Goal: Task Accomplishment & Management: Use online tool/utility

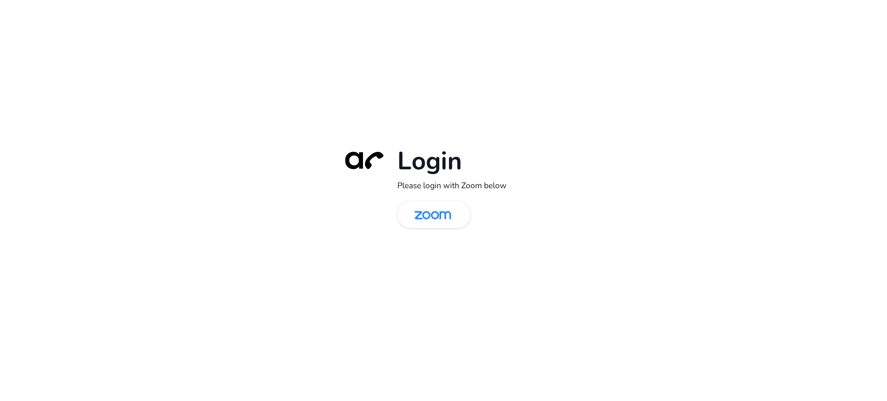
click at [225, 188] on div "Login Please login with Zoom below" at bounding box center [443, 200] width 887 height 401
click at [431, 214] on img at bounding box center [432, 215] width 53 height 25
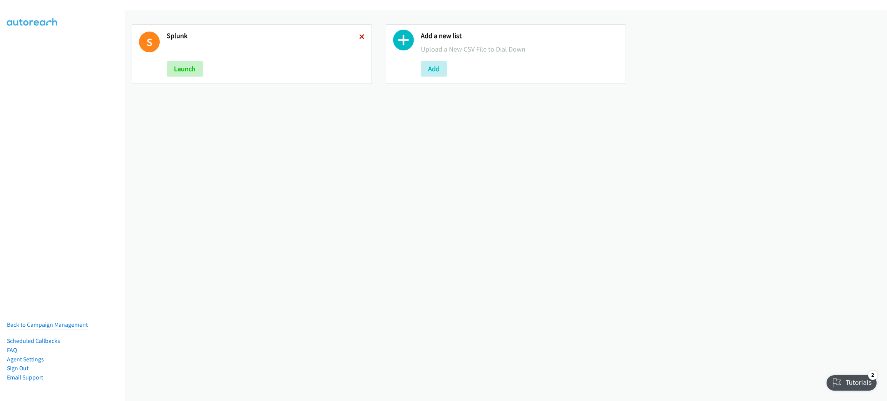
click at [359, 38] on icon at bounding box center [361, 37] width 5 height 5
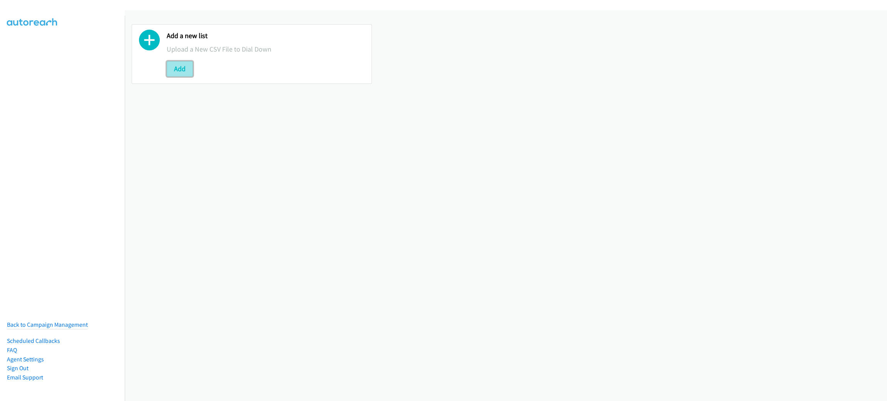
click at [186, 67] on button "Add" at bounding box center [180, 68] width 26 height 15
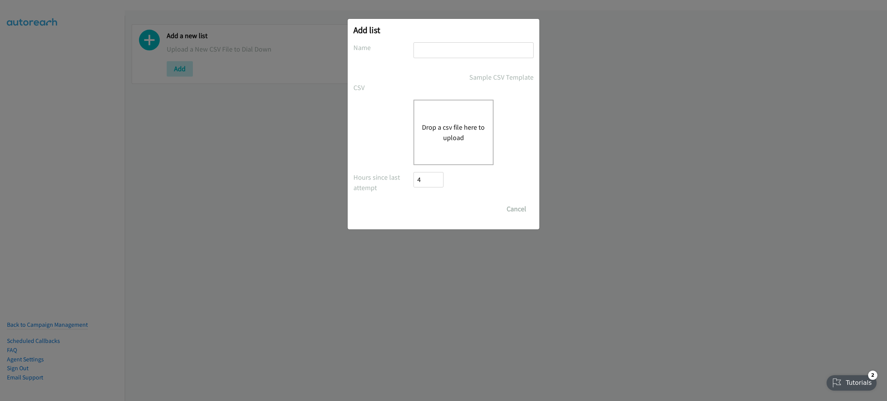
click at [440, 122] on button "Drop a csv file here to upload" at bounding box center [453, 132] width 63 height 21
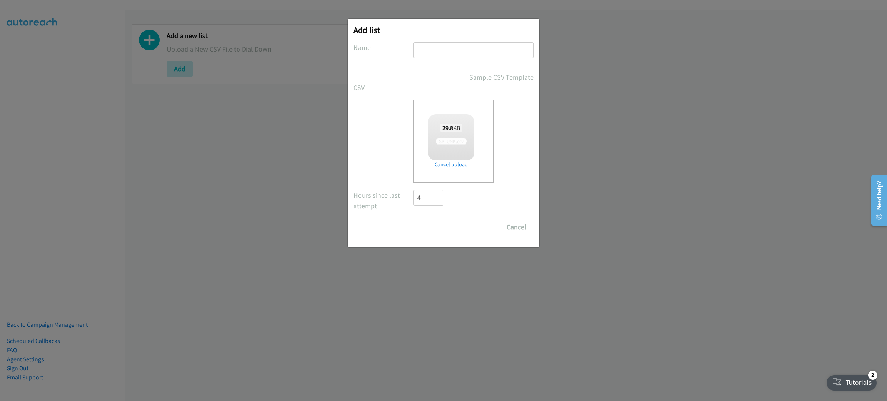
click at [111, 25] on div "Add list No phone fields were returned for that Report or List View Please uplo…" at bounding box center [443, 204] width 887 height 394
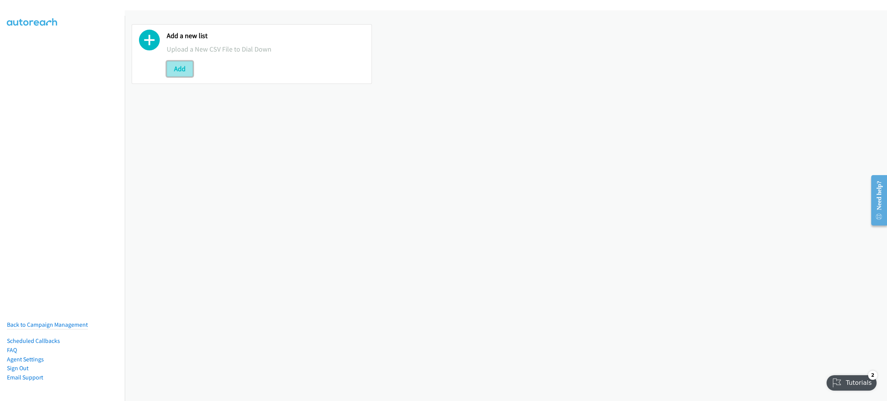
click at [184, 62] on button "Add" at bounding box center [180, 68] width 26 height 15
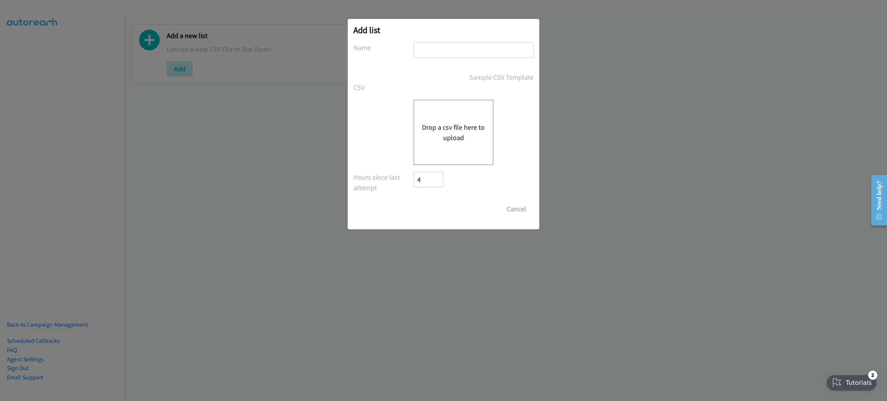
click at [449, 100] on div "Drop a csv file here to upload" at bounding box center [454, 132] width 80 height 65
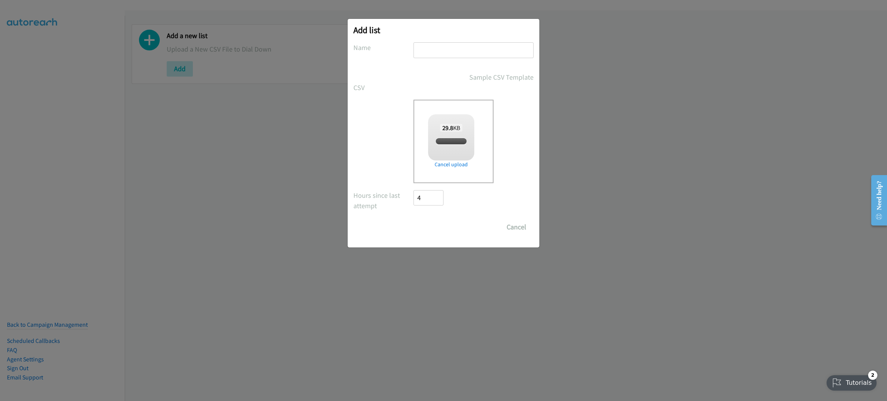
checkbox input "true"
click at [429, 51] on input "text" at bounding box center [474, 50] width 120 height 16
type input "S"
type input "DIRET IT"
click at [414, 219] on input "Save List" at bounding box center [434, 226] width 40 height 15
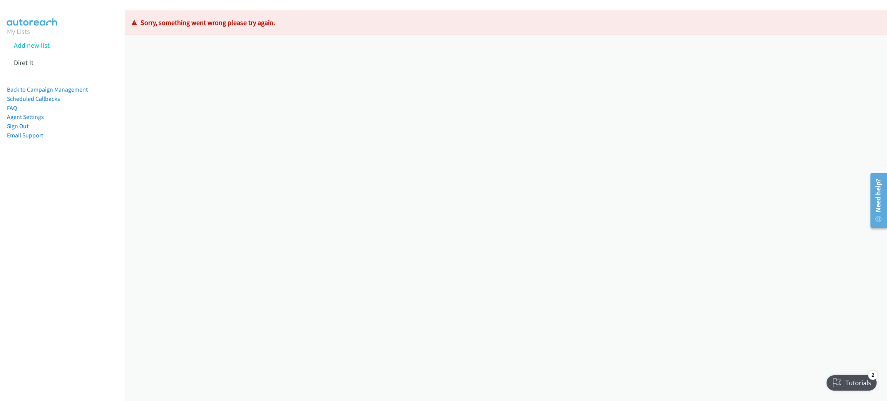
click at [503, 309] on div "Loading Records ... Sorry, something went wrong please try again." at bounding box center [506, 205] width 762 height 391
click at [81, 92] on link "Back to Campaign Management" at bounding box center [47, 89] width 81 height 7
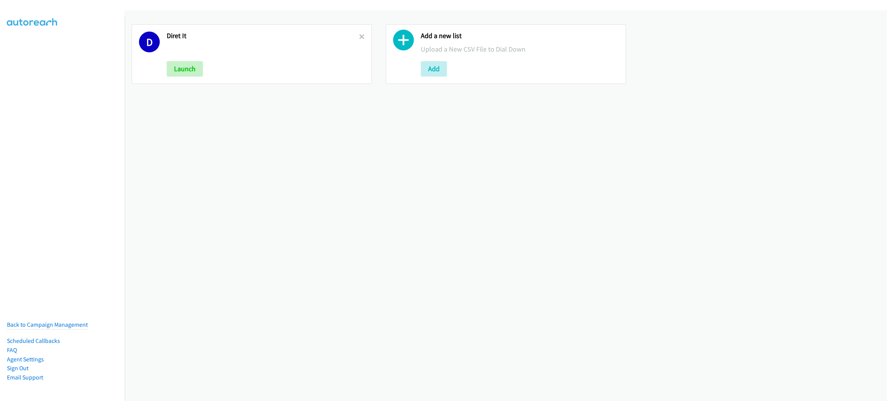
click at [362, 35] on div "D Diret It Launch" at bounding box center [252, 54] width 240 height 60
click at [359, 37] on icon at bounding box center [361, 37] width 5 height 5
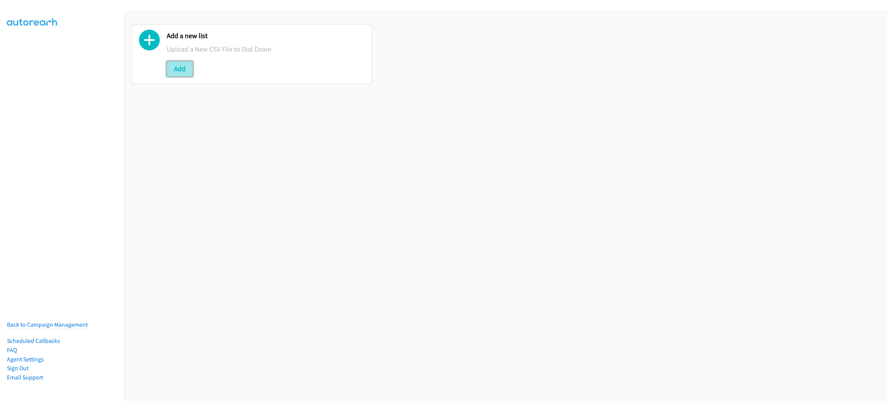
click at [178, 74] on button "Add" at bounding box center [180, 68] width 26 height 15
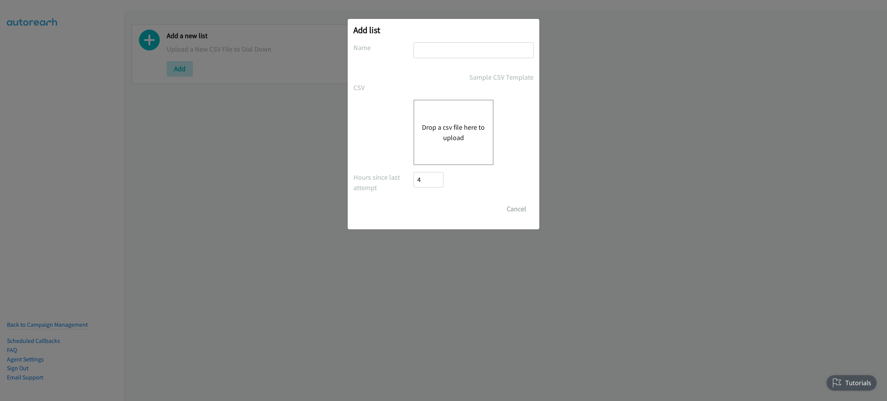
click at [461, 115] on div "Drop a csv file here to upload" at bounding box center [454, 132] width 80 height 65
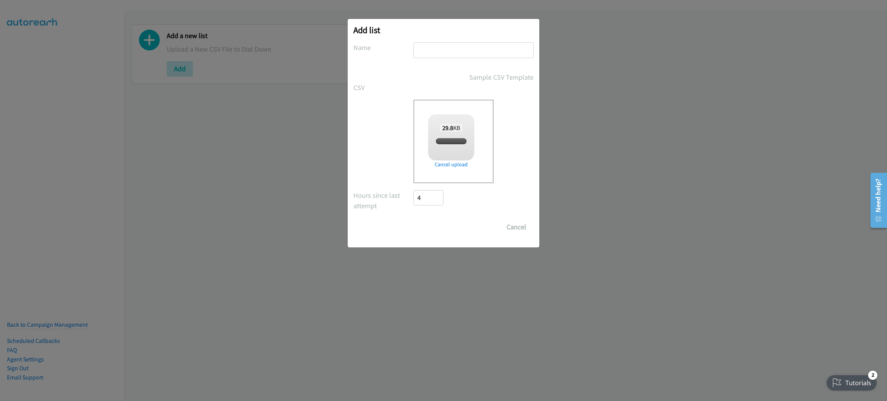
checkbox input "true"
click at [442, 50] on input "text" at bounding box center [474, 50] width 120 height 16
type input "DIRECT IT"
click at [442, 223] on input "Save List" at bounding box center [434, 226] width 40 height 15
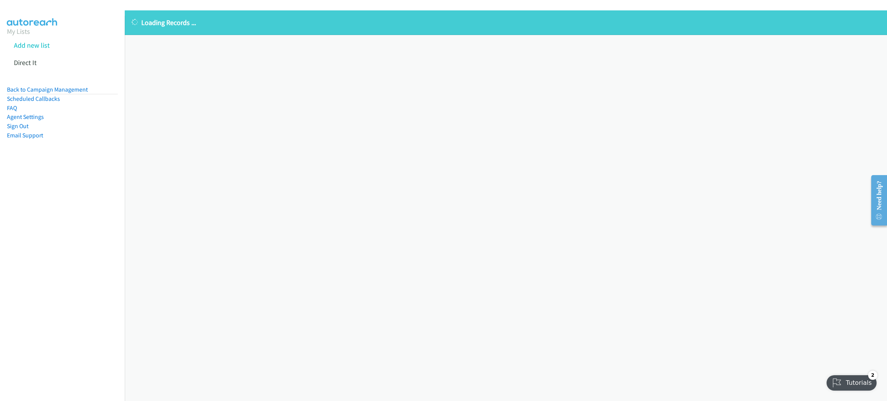
click at [234, 250] on div "Loading Records ... Sorry, something went wrong please try again." at bounding box center [506, 205] width 762 height 391
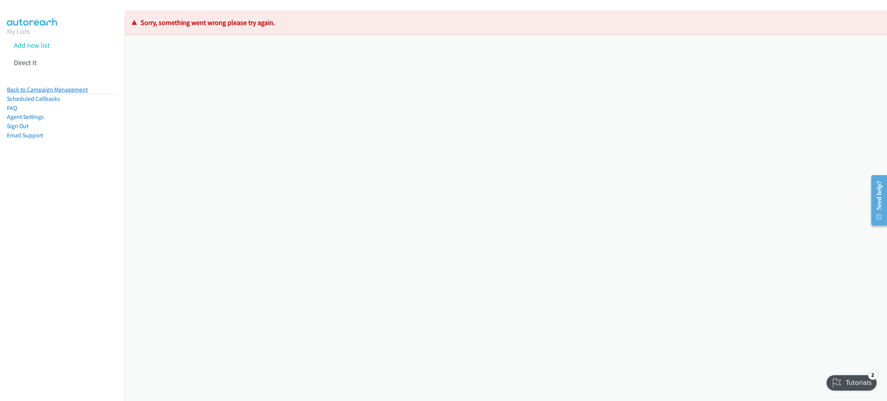
click at [67, 90] on link "Back to Campaign Management" at bounding box center [47, 89] width 81 height 7
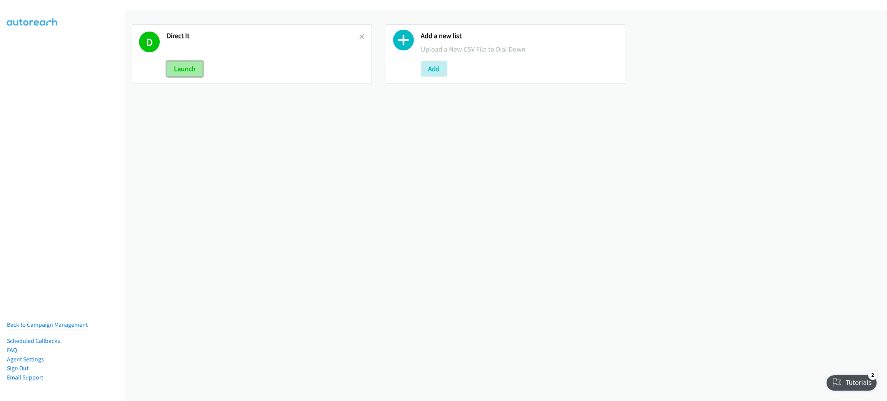
click at [181, 69] on button "Launch" at bounding box center [185, 68] width 36 height 15
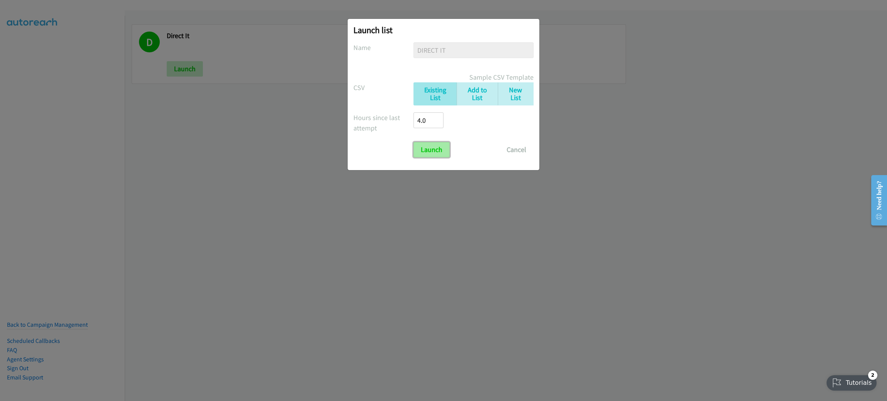
click at [428, 154] on input "Launch" at bounding box center [432, 149] width 36 height 15
